Goal: Information Seeking & Learning: Understand process/instructions

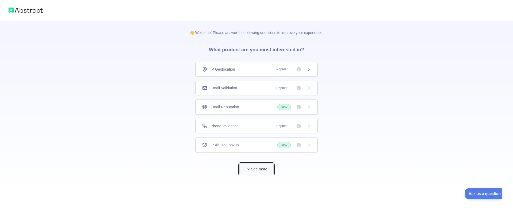
click at [263, 168] on button "See more" at bounding box center [257, 169] width 34 height 12
click at [268, 68] on div "IP Geolocation Popular" at bounding box center [256, 69] width 109 height 5
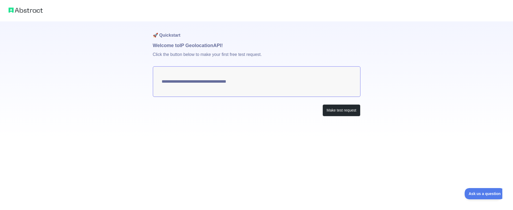
type textarea "**********"
click at [340, 115] on button "Make test request" at bounding box center [342, 110] width 38 height 12
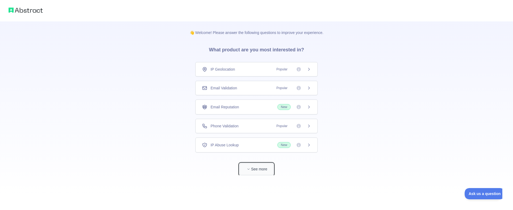
click at [255, 166] on button "See more" at bounding box center [257, 169] width 34 height 12
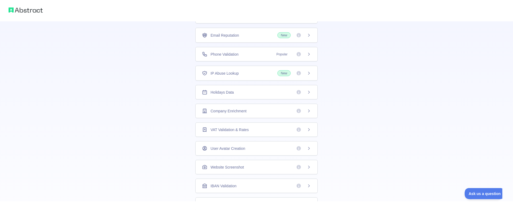
scroll to position [122, 0]
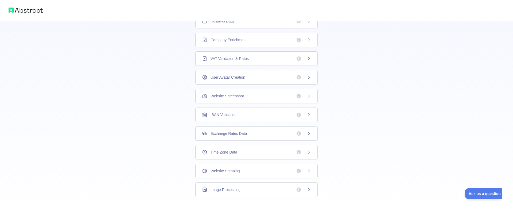
click at [240, 37] on span "Company Enrichment" at bounding box center [229, 39] width 36 height 5
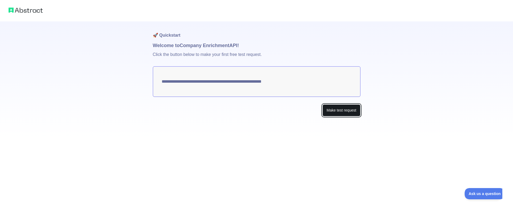
click at [340, 110] on button "Make test request" at bounding box center [342, 110] width 38 height 12
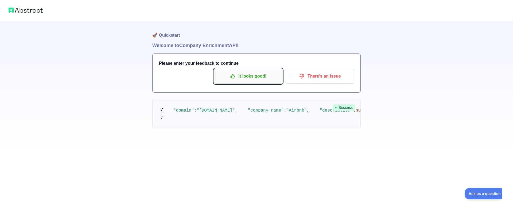
click at [240, 78] on p "It looks good!" at bounding box center [248, 76] width 60 height 9
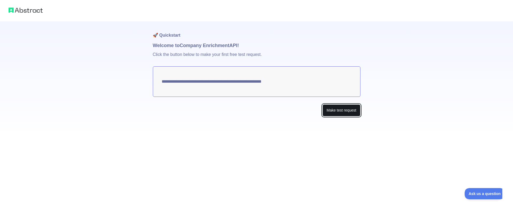
click at [333, 113] on button "Make test request" at bounding box center [342, 110] width 38 height 12
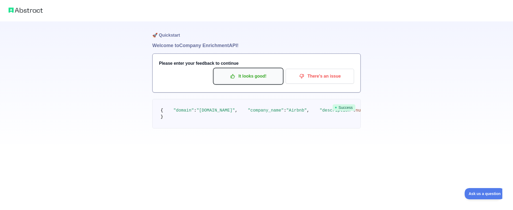
click at [265, 75] on p "It looks good!" at bounding box center [248, 76] width 60 height 9
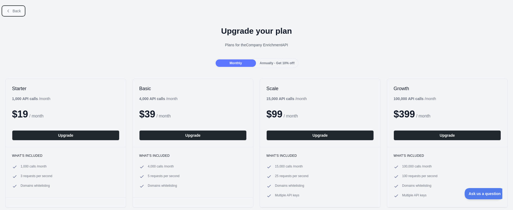
click at [19, 11] on span "Back" at bounding box center [17, 11] width 8 height 4
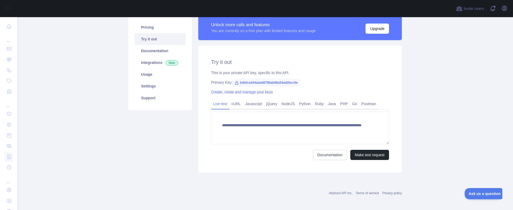
scroll to position [43, 0]
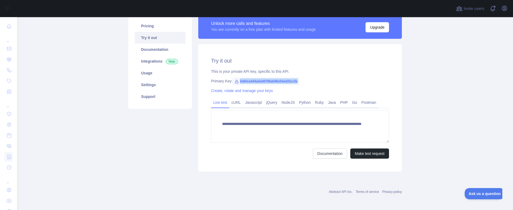
drag, startPoint x: 240, startPoint y: 82, endPoint x: 304, endPoint y: 81, distance: 64.2
click at [304, 81] on div "Primary Key: bdbfcad44ada48798ab98a54ad2bcc5e" at bounding box center [300, 80] width 178 height 5
copy span "bdbfcad44ada48798ab98a54ad2bcc5e"
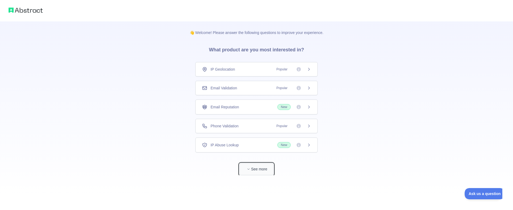
click at [257, 169] on button "See more" at bounding box center [257, 169] width 34 height 12
click at [230, 70] on span "IP Geolocation" at bounding box center [223, 69] width 25 height 5
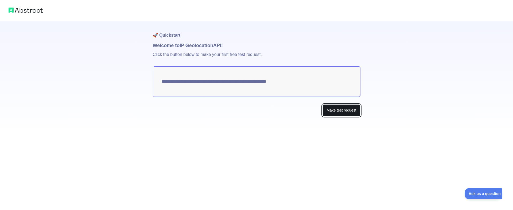
click at [340, 107] on button "Make test request" at bounding box center [342, 110] width 38 height 12
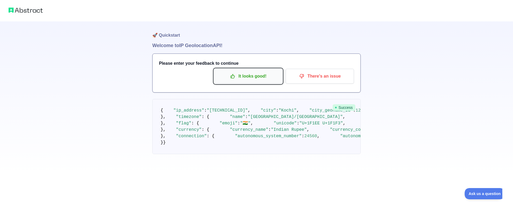
click at [266, 74] on p "It looks good!" at bounding box center [248, 76] width 60 height 9
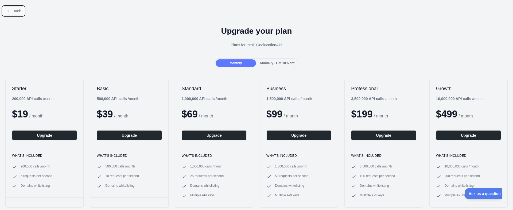
click at [14, 8] on button "Back" at bounding box center [14, 10] width 22 height 9
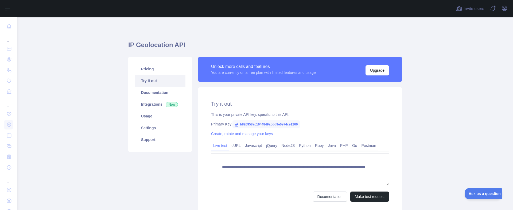
click at [239, 125] on span "b826958ac1644849abdd9e0e74ce1260" at bounding box center [266, 124] width 67 height 8
drag, startPoint x: 239, startPoint y: 122, endPoint x: 313, endPoint y: 131, distance: 74.4
click at [313, 131] on div "**********" at bounding box center [300, 150] width 204 height 127
click at [295, 122] on span "b826958ac1644849abdd9e0e74ce1260" at bounding box center [266, 124] width 67 height 8
drag, startPoint x: 239, startPoint y: 123, endPoint x: 303, endPoint y: 127, distance: 63.5
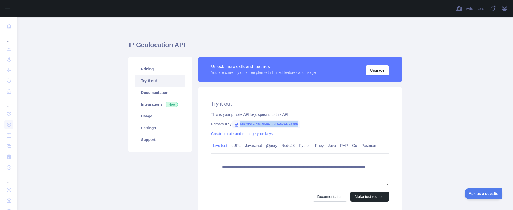
click at [303, 127] on div "**********" at bounding box center [300, 150] width 204 height 127
copy span "b826958ac1644849abdd9e0e74ce1260"
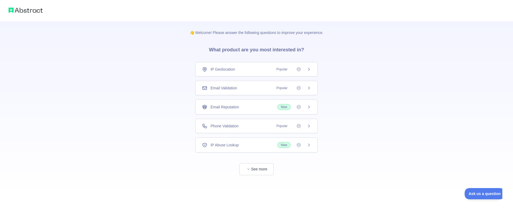
click at [259, 122] on div "Phone Validation Popular" at bounding box center [256, 126] width 122 height 14
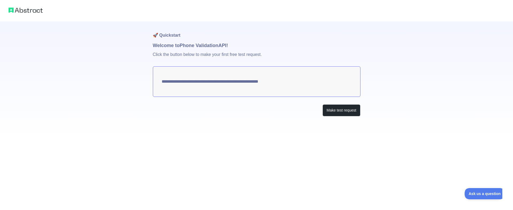
click at [333, 104] on div "**********" at bounding box center [257, 79] width 208 height 116
click at [335, 107] on button "Make test request" at bounding box center [342, 110] width 38 height 12
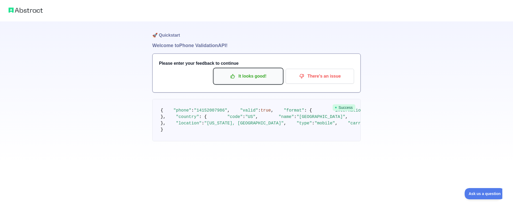
click at [248, 79] on p "It looks good!" at bounding box center [248, 76] width 60 height 9
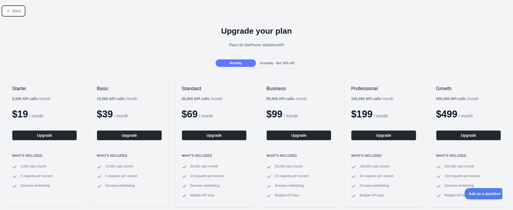
click at [16, 13] on span "Back" at bounding box center [17, 11] width 8 height 4
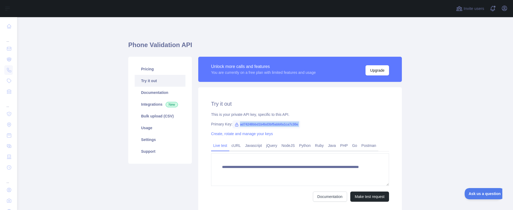
drag, startPoint x: 240, startPoint y: 124, endPoint x: 294, endPoint y: 131, distance: 54.5
click at [294, 131] on div "**********" at bounding box center [300, 150] width 204 height 127
copy span "ad74248bbd1b4bd3bf5abb0a1ca7c30e"
